Goal: Check status: Check status

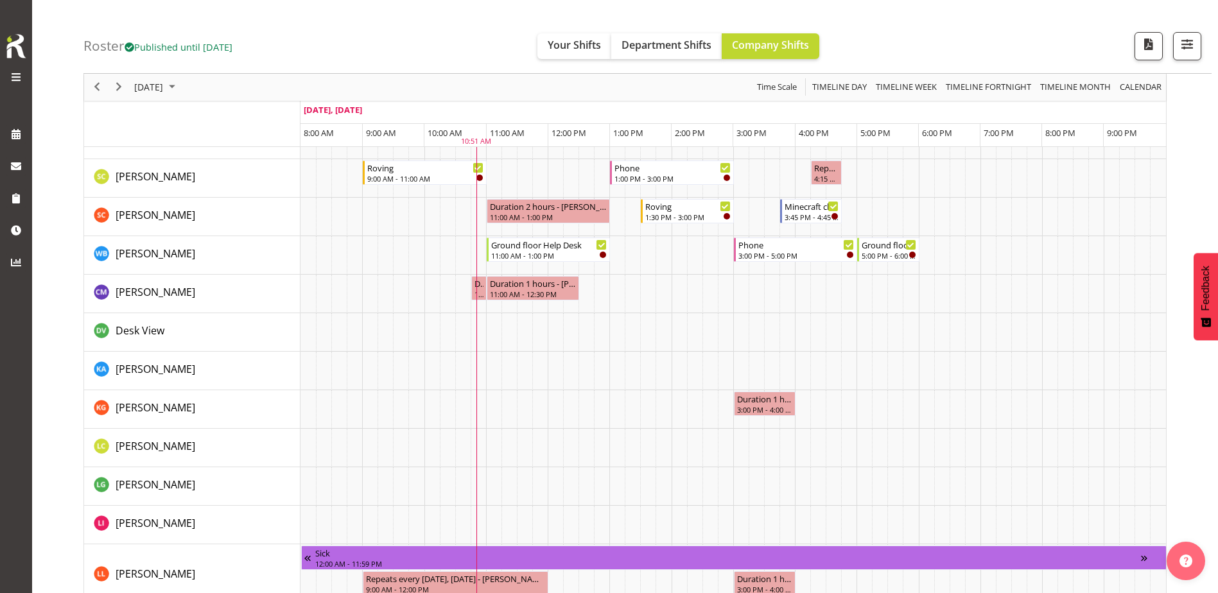
scroll to position [706, 0]
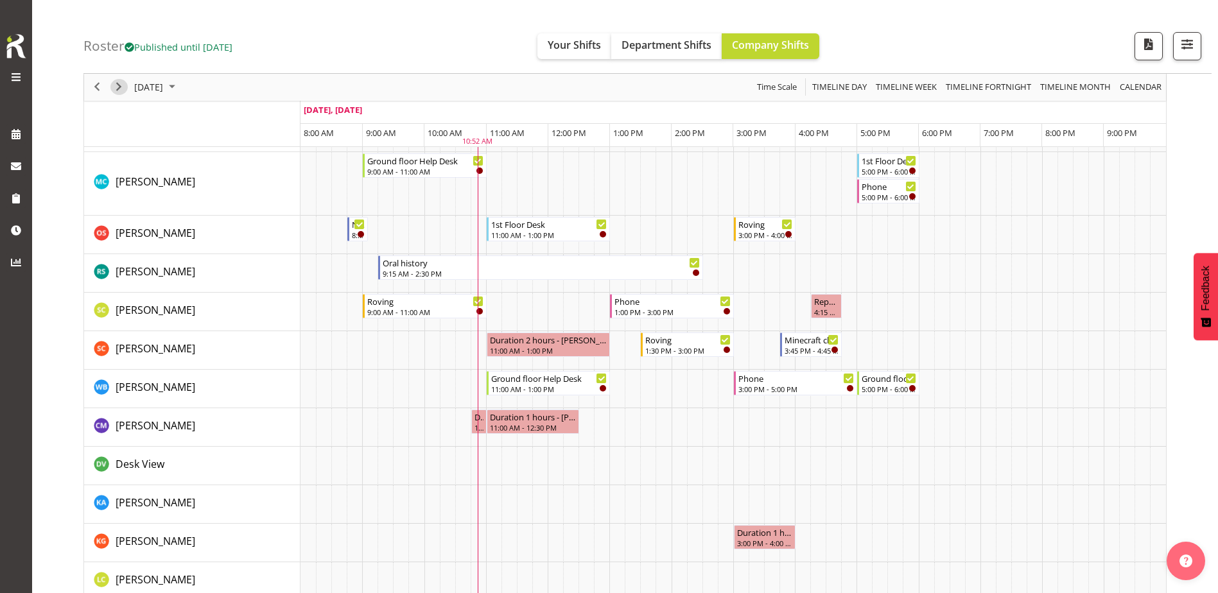
click at [125, 85] on span "Next" at bounding box center [118, 88] width 15 height 16
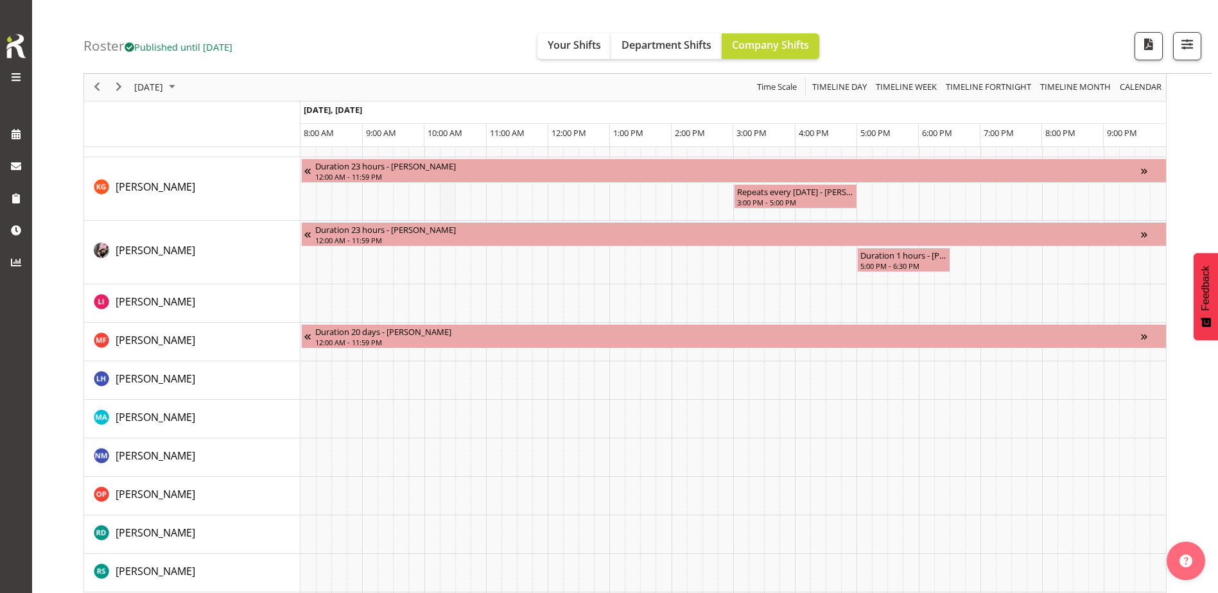
scroll to position [1076, 0]
